Goal: Task Accomplishment & Management: Use online tool/utility

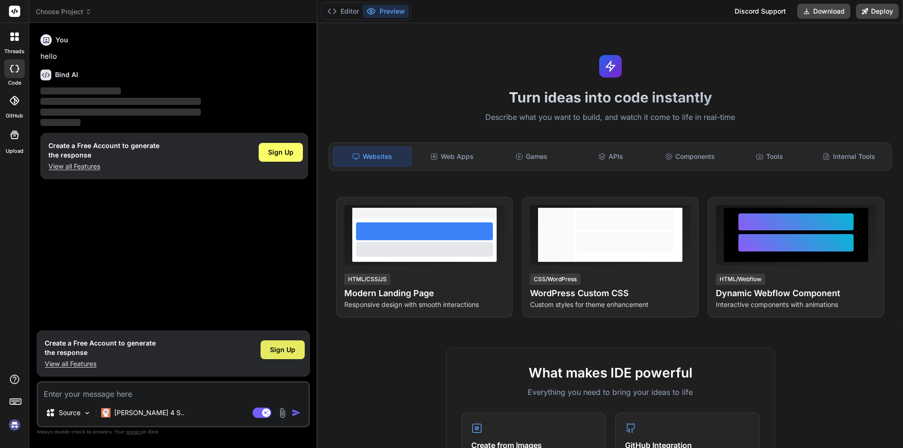
click at [288, 351] on span "Sign Up" at bounding box center [282, 349] width 25 height 9
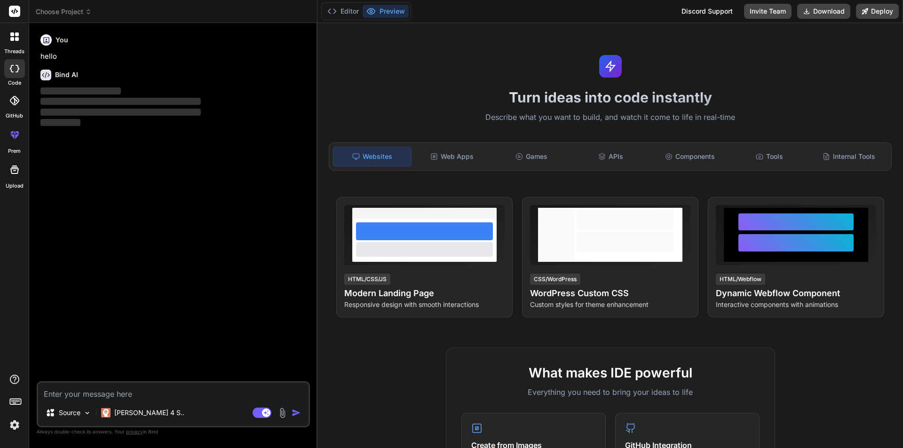
click at [120, 394] on textarea at bounding box center [173, 391] width 271 height 17
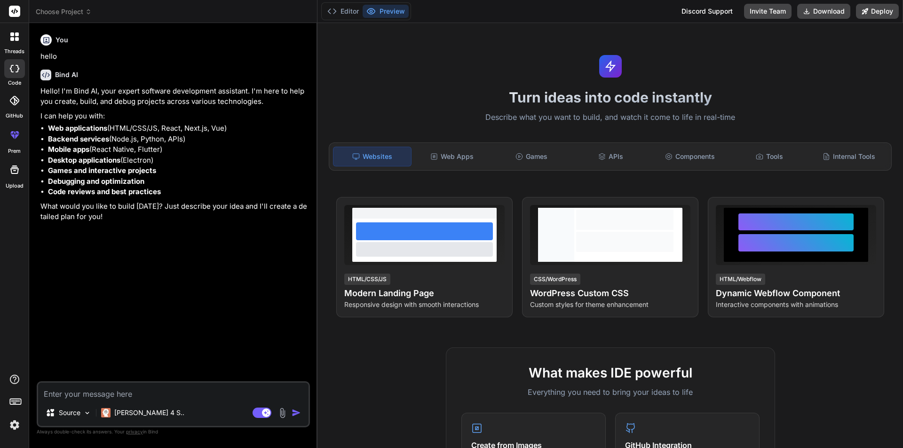
type textarea "x"
click at [131, 390] on textarea at bounding box center [173, 391] width 271 height 17
paste textarea "if ($request->ajax()) { $organization_id = Crypt::decrypt($request->orgnization…"
type textarea "if ($request->ajax()) { $organization_id = Crypt::decrypt($request->orgnization…"
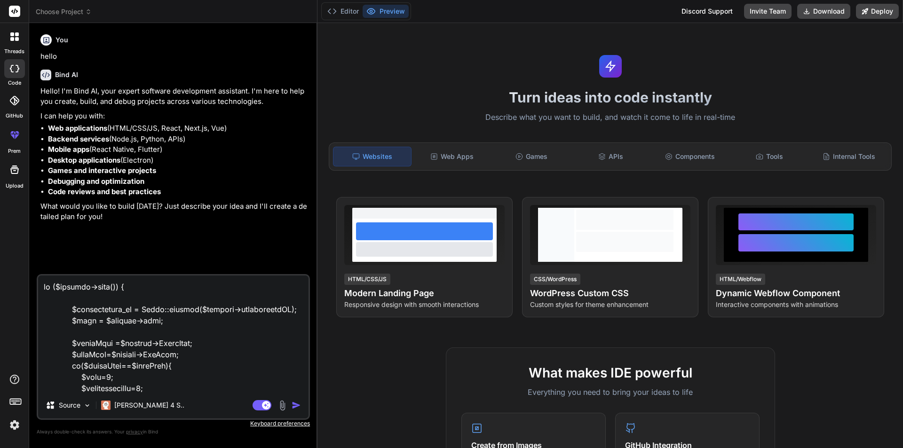
scroll to position [4394, 0]
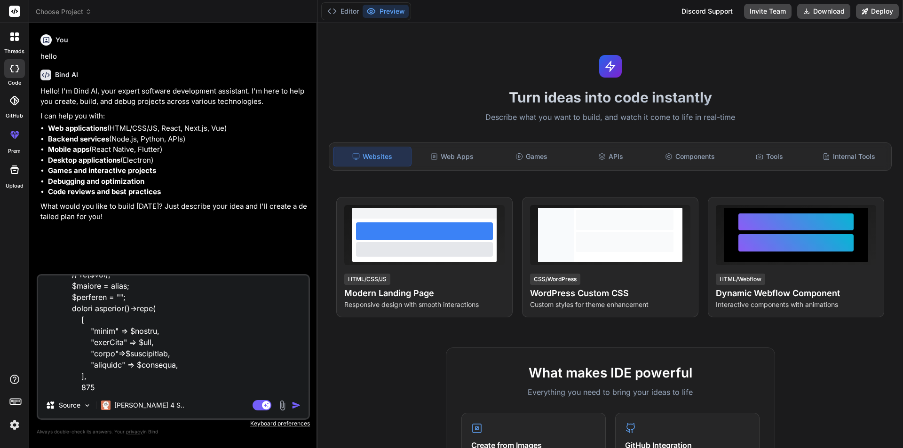
type textarea "x"
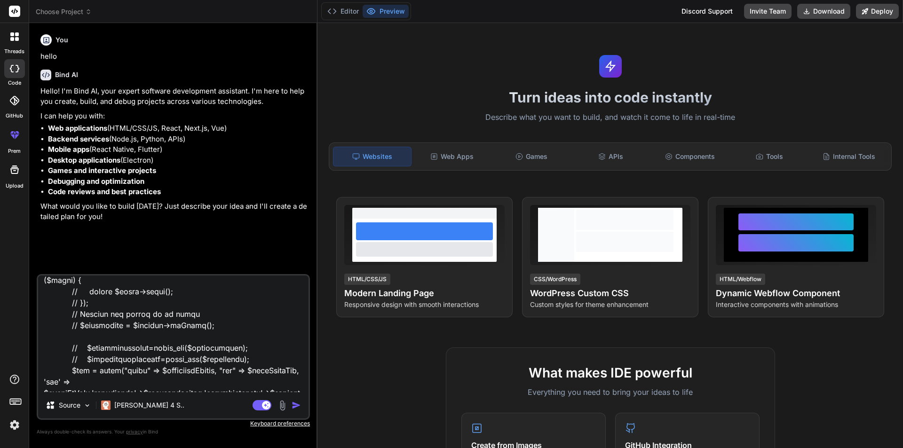
scroll to position [4406, 0]
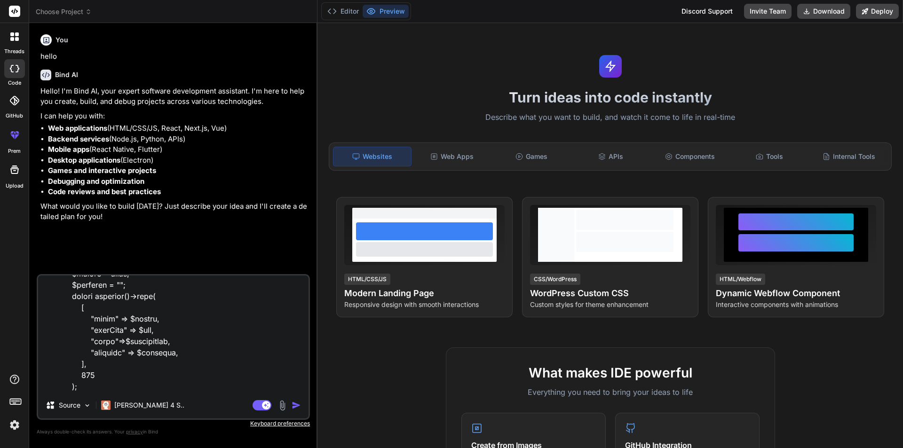
type textarea "if ($request->ajax()) { $organization_id = Crypt::decrypt($request->orgnization…"
type textarea "x"
type textarea "if ($request->ajax()) { $organization_id = Crypt::decrypt($request->orgnization…"
type textarea "x"
type textarea "if ($request->ajax()) { $organization_id = Crypt::decrypt($request->orgnization…"
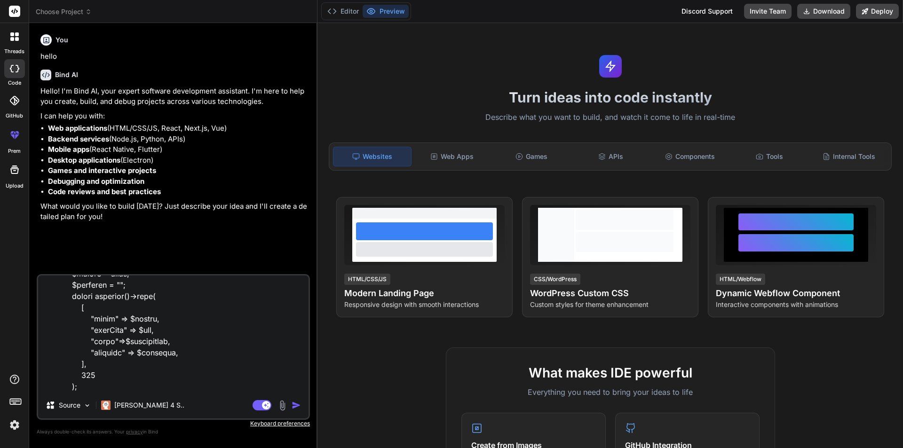
type textarea "x"
type textarea "if ($request->ajax()) { $organization_id = Crypt::decrypt($request->orgnization…"
type textarea "x"
type textarea "if ($request->ajax()) { $organization_id = Crypt::decrypt($request->orgnization…"
type textarea "x"
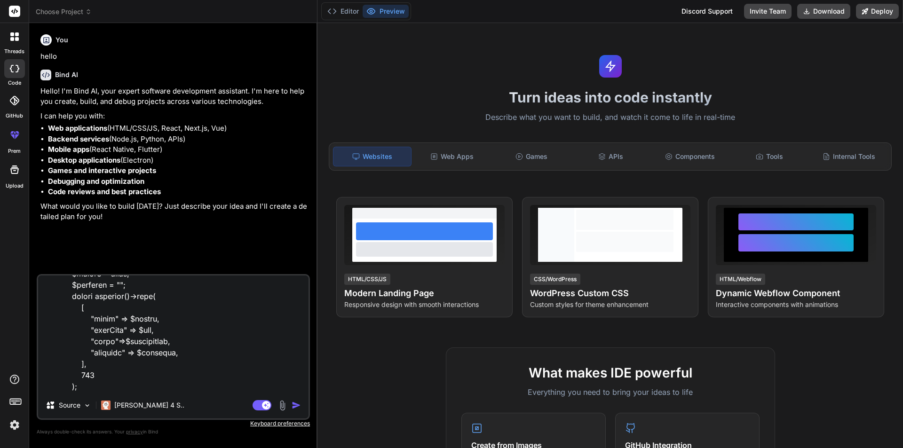
type textarea "if ($request->ajax()) { $organization_id = Crypt::decrypt($request->orgnization…"
type textarea "x"
type textarea "if ($request->ajax()) { $organization_id = Crypt::decrypt($request->orgnization…"
type textarea "x"
type textarea "if ($request->ajax()) { $organization_id = Crypt::decrypt($request->orgnization…"
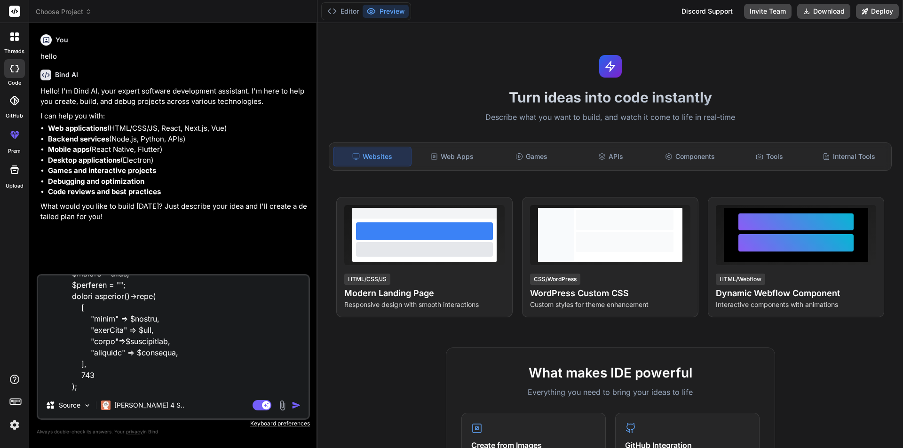
type textarea "x"
type textarea "if ($request->ajax()) { $organization_id = Crypt::decrypt($request->orgnization…"
type textarea "x"
type textarea "if ($request->ajax()) { $organization_id = Crypt::decrypt($request->orgnization…"
type textarea "x"
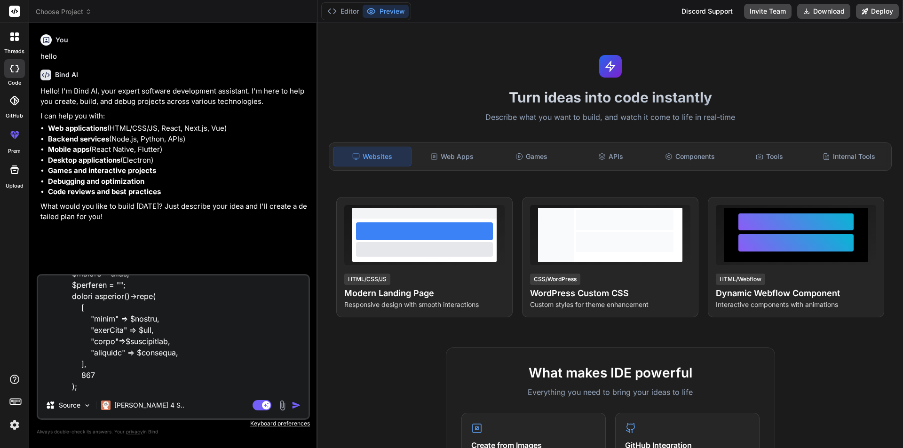
type textarea "if ($request->ajax()) { $organization_id = Crypt::decrypt($request->orgnization…"
type textarea "x"
type textarea "if ($request->ajax()) { $organization_id = Crypt::decrypt($request->orgnization…"
type textarea "x"
type textarea "if ($request->ajax()) { $organization_id = Crypt::decrypt($request->orgnization…"
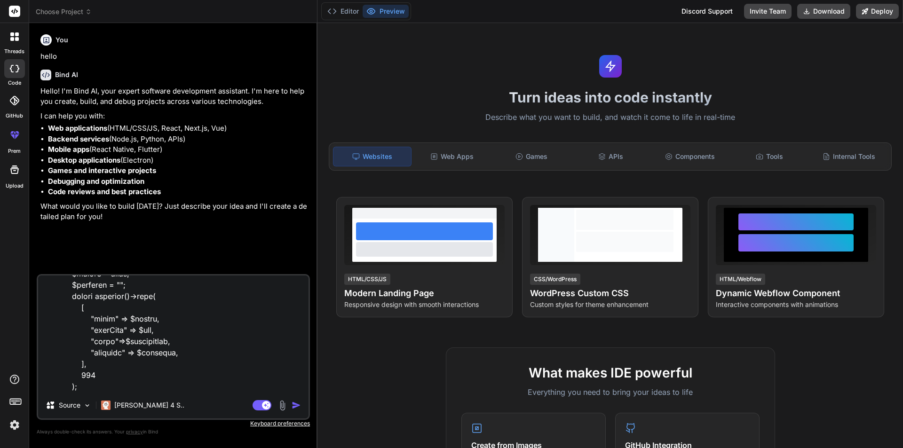
type textarea "x"
type textarea "if ($request->ajax()) { $organization_id = Crypt::decrypt($request->orgnization…"
type textarea "x"
type textarea "if ($request->ajax()) { $organization_id = Crypt::decrypt($request->orgnization…"
type textarea "x"
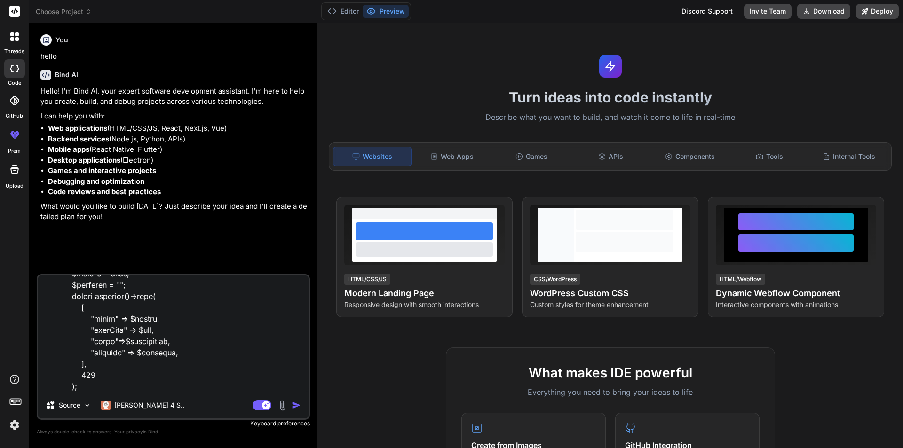
type textarea "if ($request->ajax()) { $organization_id = Crypt::decrypt($request->orgnization…"
type textarea "x"
type textarea "if ($request->ajax()) { $organization_id = Crypt::decrypt($request->orgnization…"
type textarea "x"
type textarea "if ($request->ajax()) { $organization_id = Crypt::decrypt($request->orgnization…"
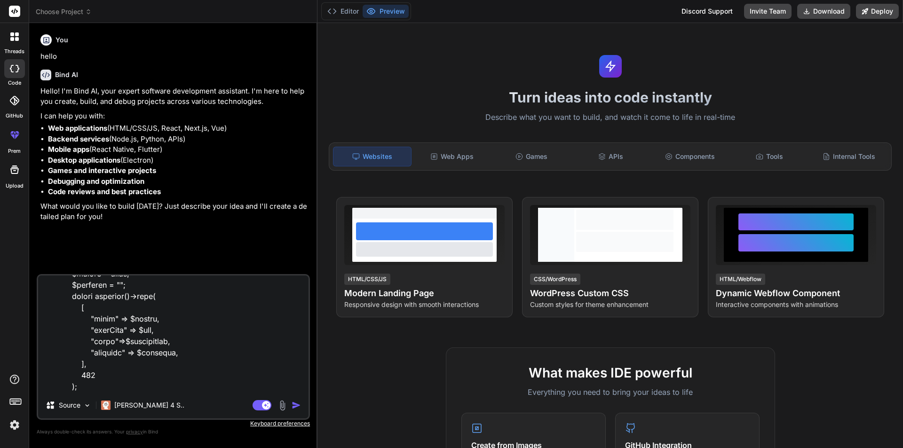
type textarea "x"
type textarea "if ($request->ajax()) { $organization_id = Crypt::decrypt($request->orgnization…"
type textarea "x"
type textarea "if ($request->ajax()) { $organization_id = Crypt::decrypt($request->orgnization…"
type textarea "x"
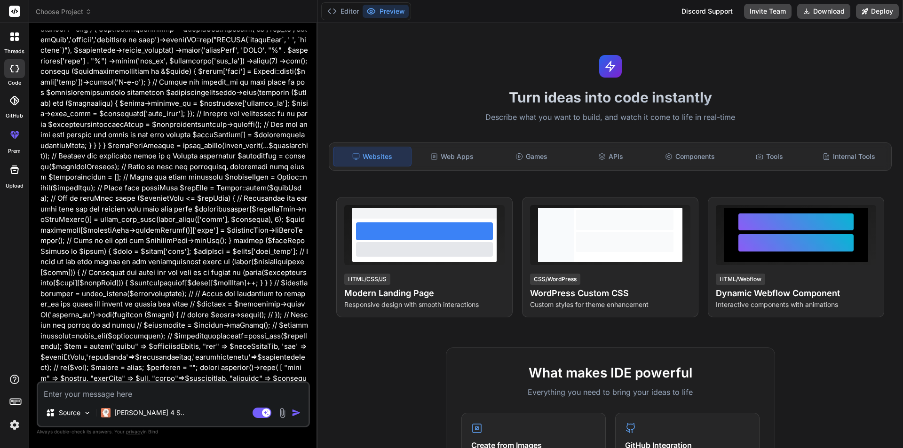
scroll to position [1497, 0]
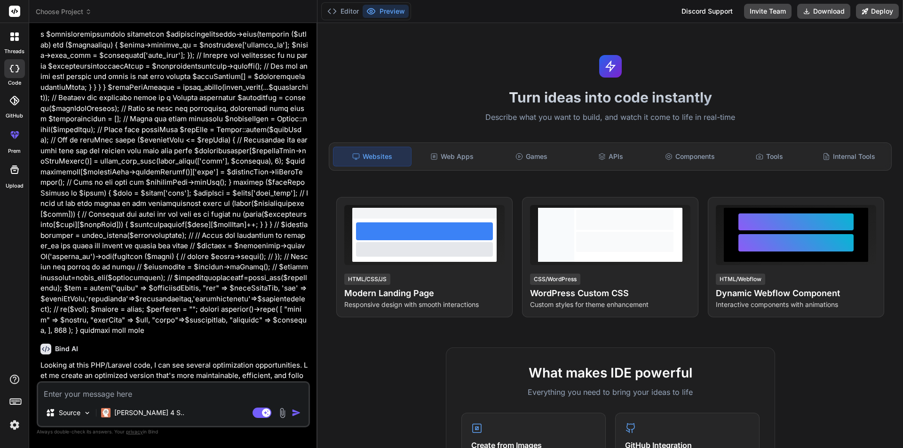
type textarea "x"
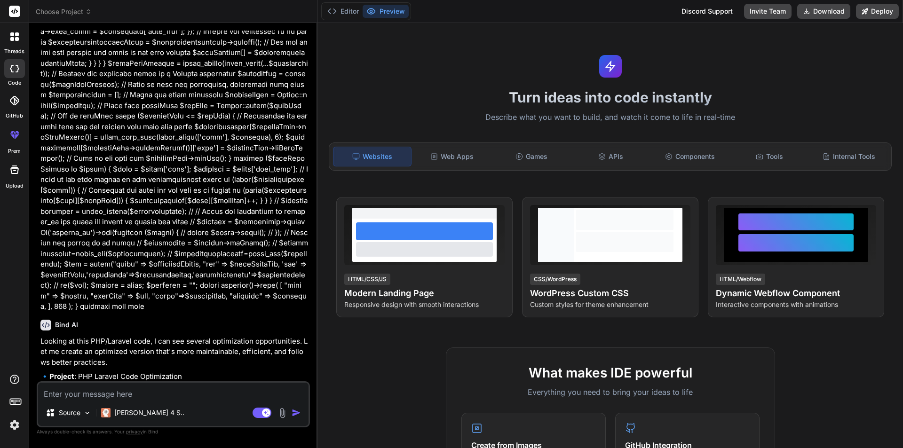
scroll to position [1662, 0]
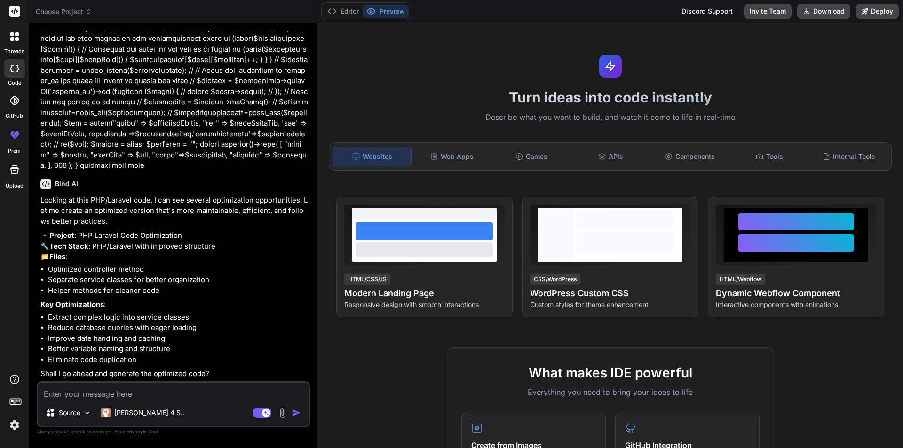
click at [156, 394] on textarea at bounding box center [173, 391] width 271 height 17
type textarea "y"
type textarea "x"
type textarea "ye"
type textarea "x"
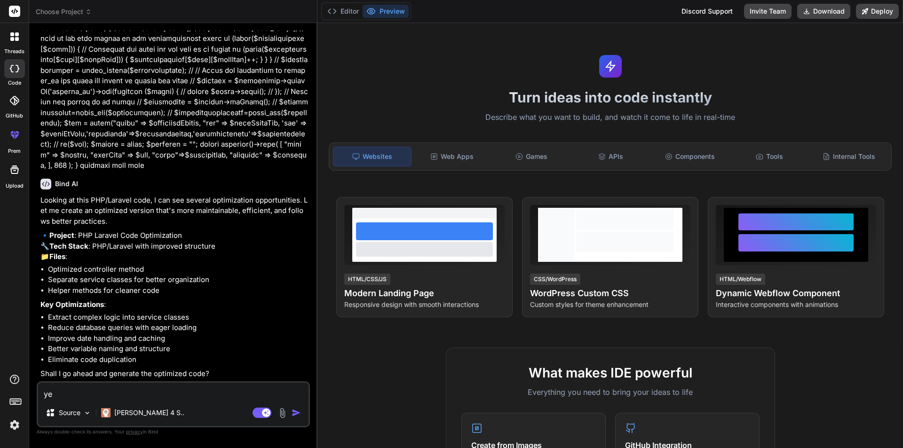
type textarea "yes"
type textarea "x"
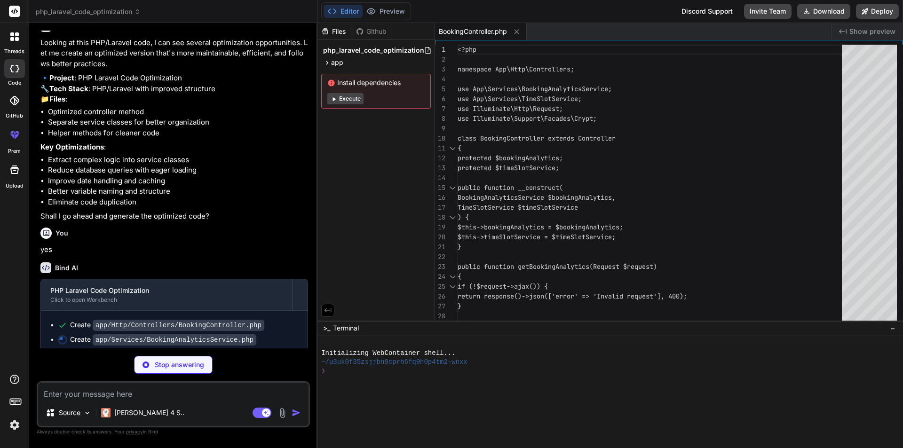
scroll to position [1826, 0]
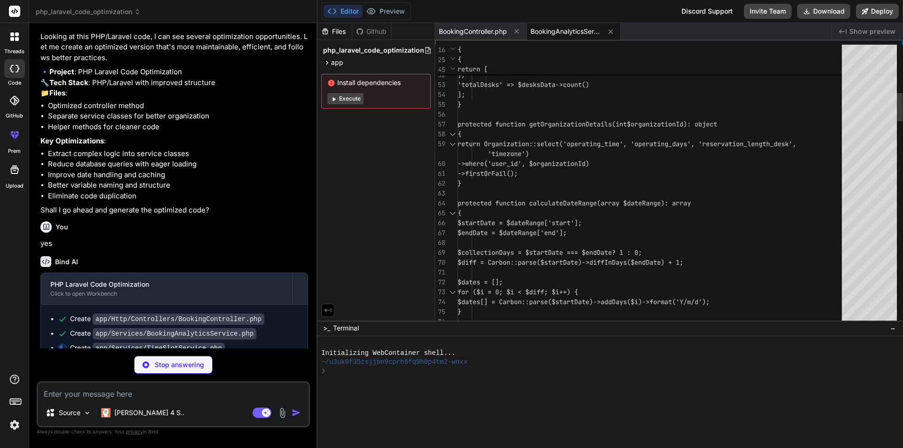
type textarea "x"
type textarea "} } return $slots; } }"
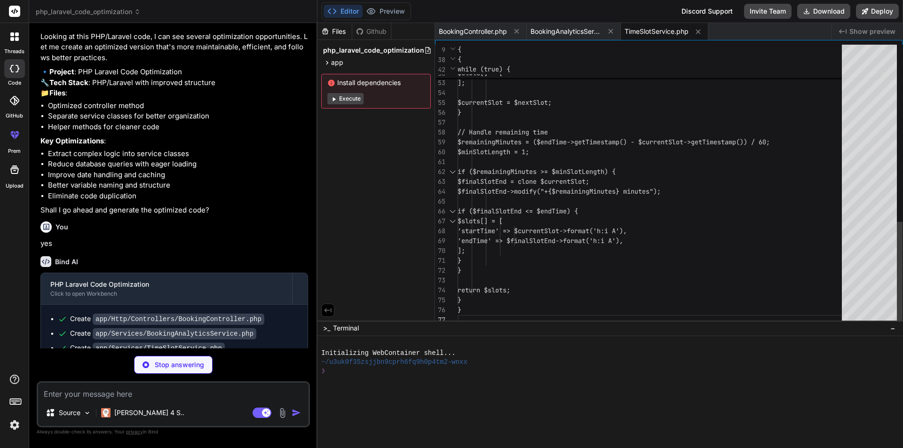
type textarea "x"
type textarea "} }"
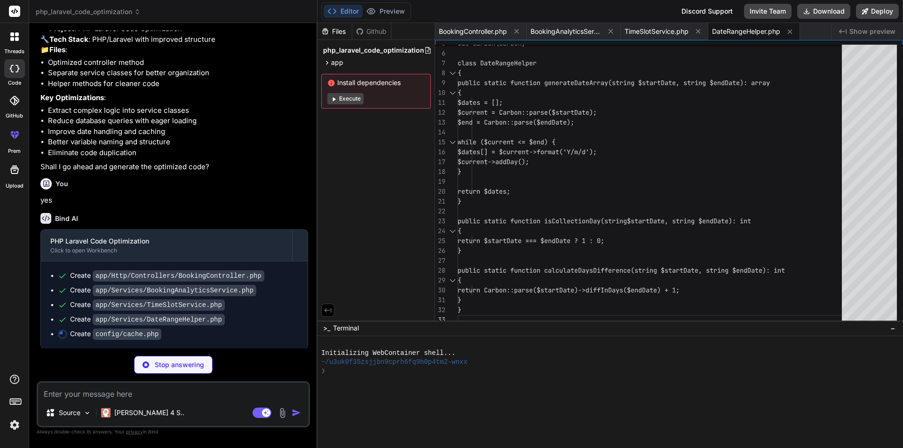
scroll to position [1869, 0]
type textarea "x"
type textarea "];"
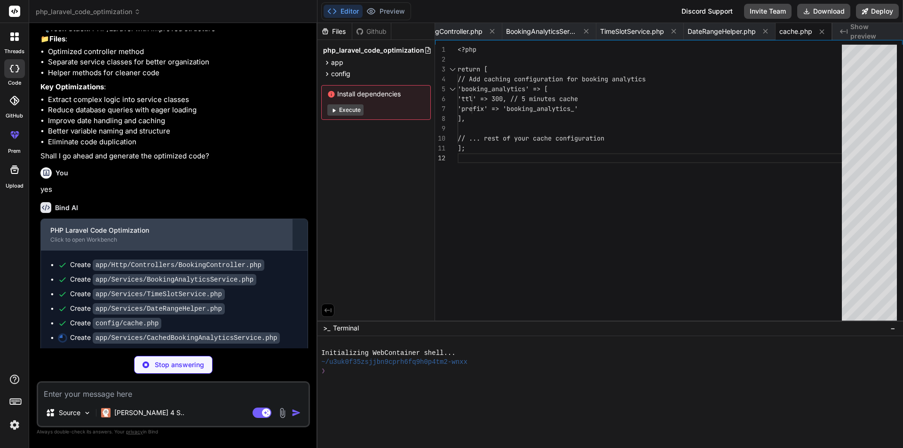
scroll to position [1884, 0]
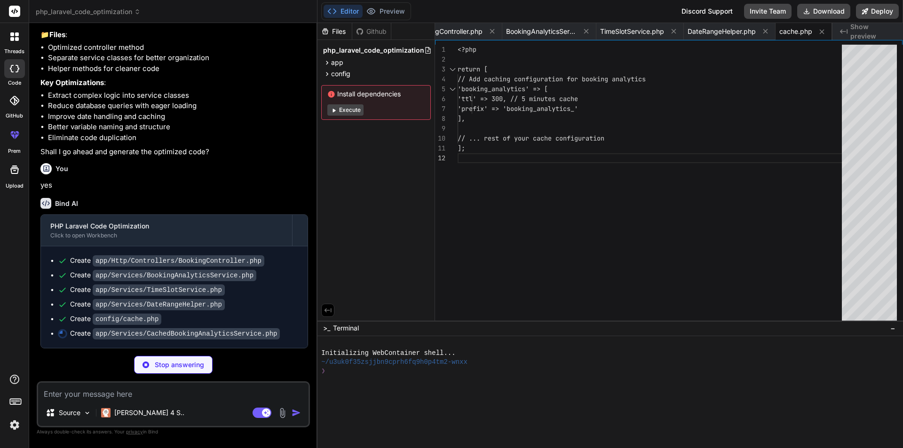
type textarea "x"
type textarea "// Clear all analytics cache for the organization $prefix = config('[DOMAIN_NAM…"
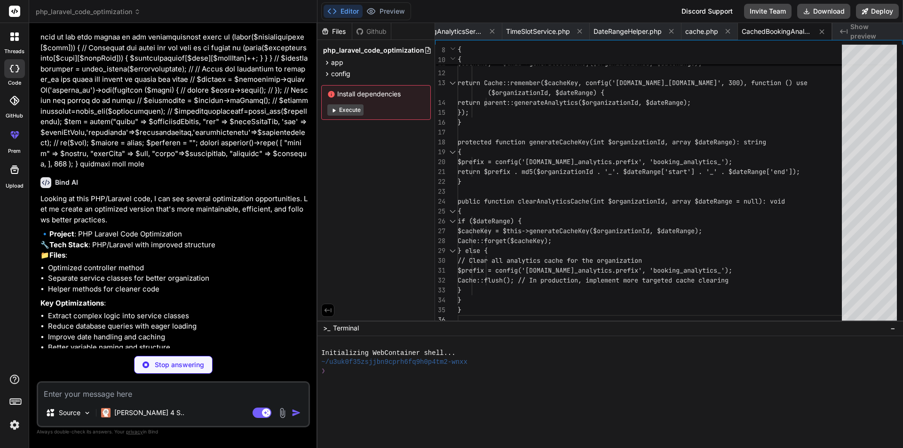
scroll to position [1898, 0]
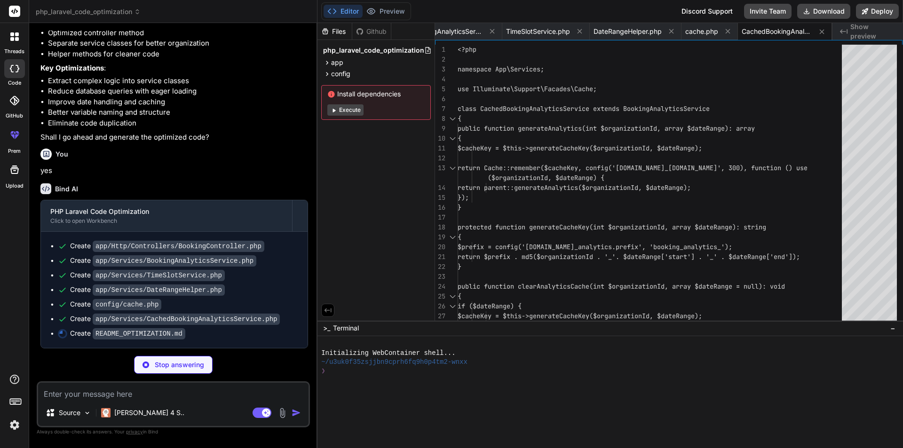
type textarea "x"
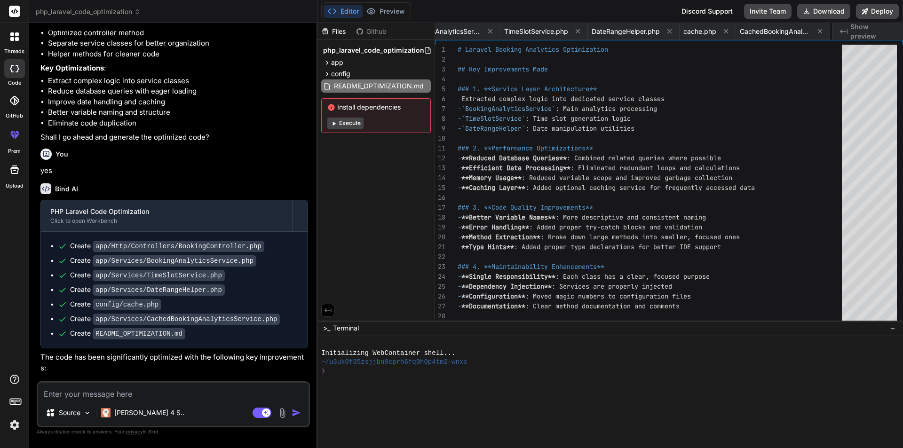
type textarea "x"
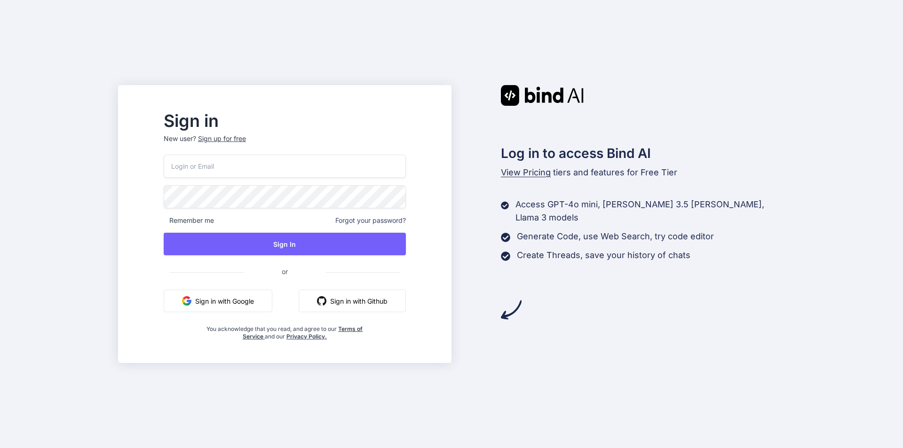
click at [265, 172] on input "email" at bounding box center [285, 166] width 242 height 23
type input "deepakcse22@gamil.com"
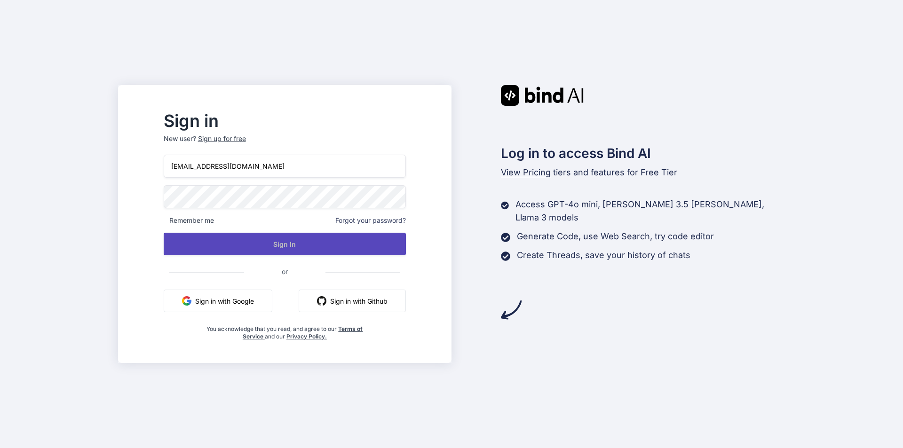
click at [306, 241] on button "Sign In" at bounding box center [285, 244] width 242 height 23
click at [280, 239] on button "Sign In" at bounding box center [285, 244] width 242 height 23
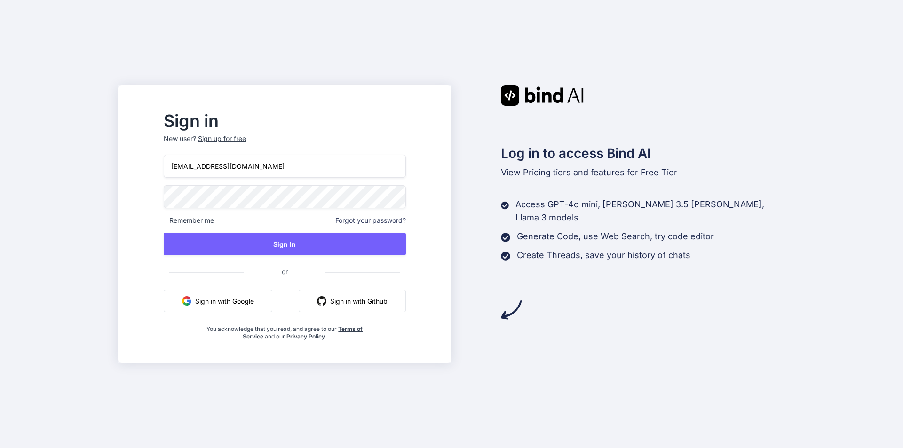
click at [251, 303] on button "Sign in with Google" at bounding box center [218, 301] width 109 height 23
